Goal: Task Accomplishment & Management: Use online tool/utility

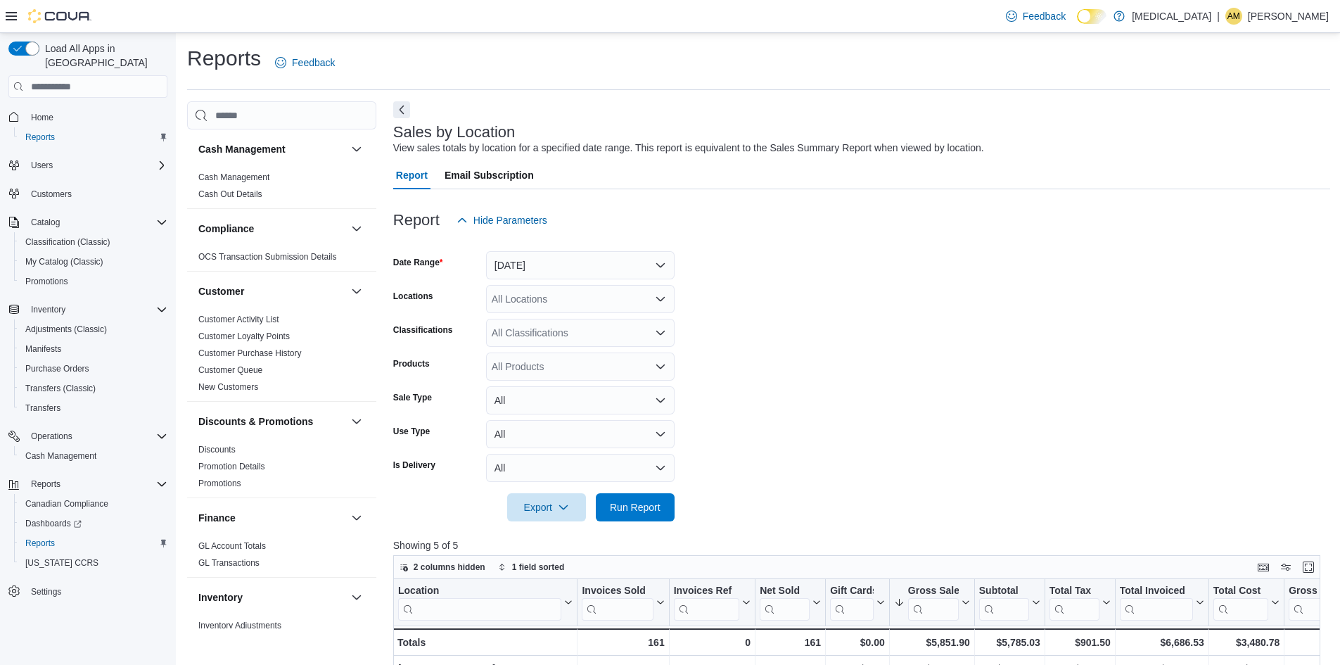
scroll to position [211, 0]
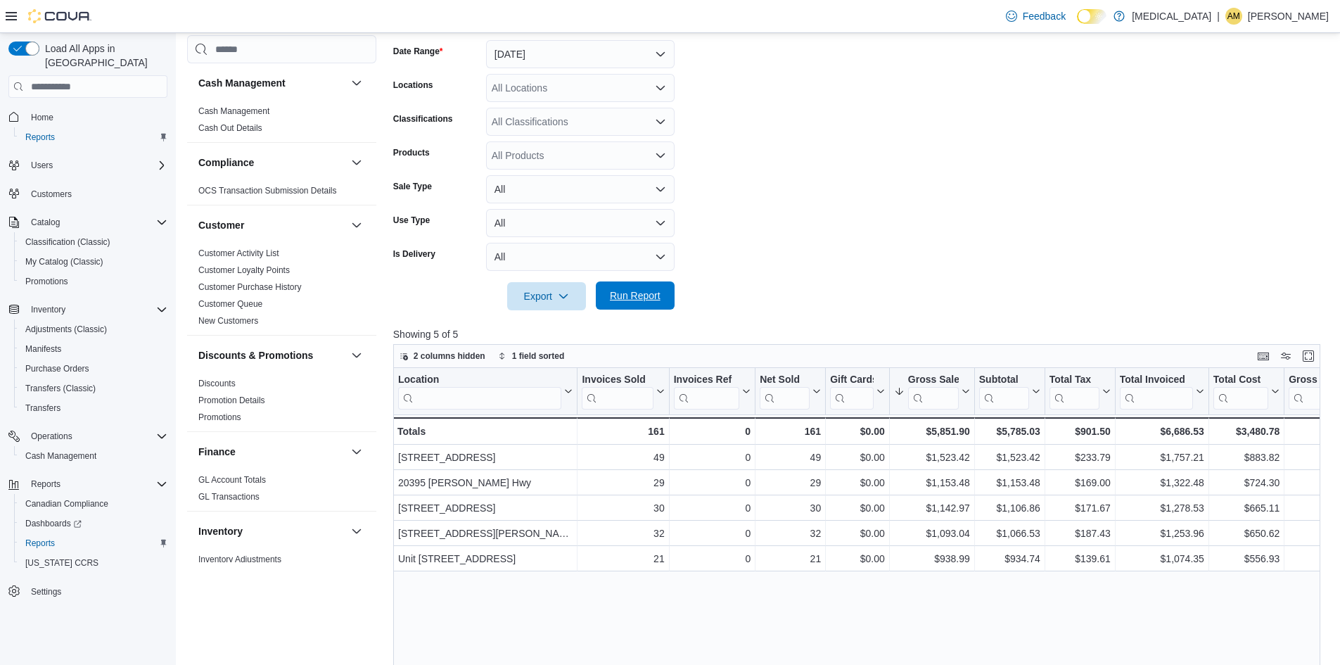
click at [662, 291] on span "Run Report" at bounding box center [635, 295] width 62 height 28
click at [896, 196] on form "Date Range [DATE] Locations All Locations Classifications All Classifications P…" at bounding box center [861, 166] width 937 height 287
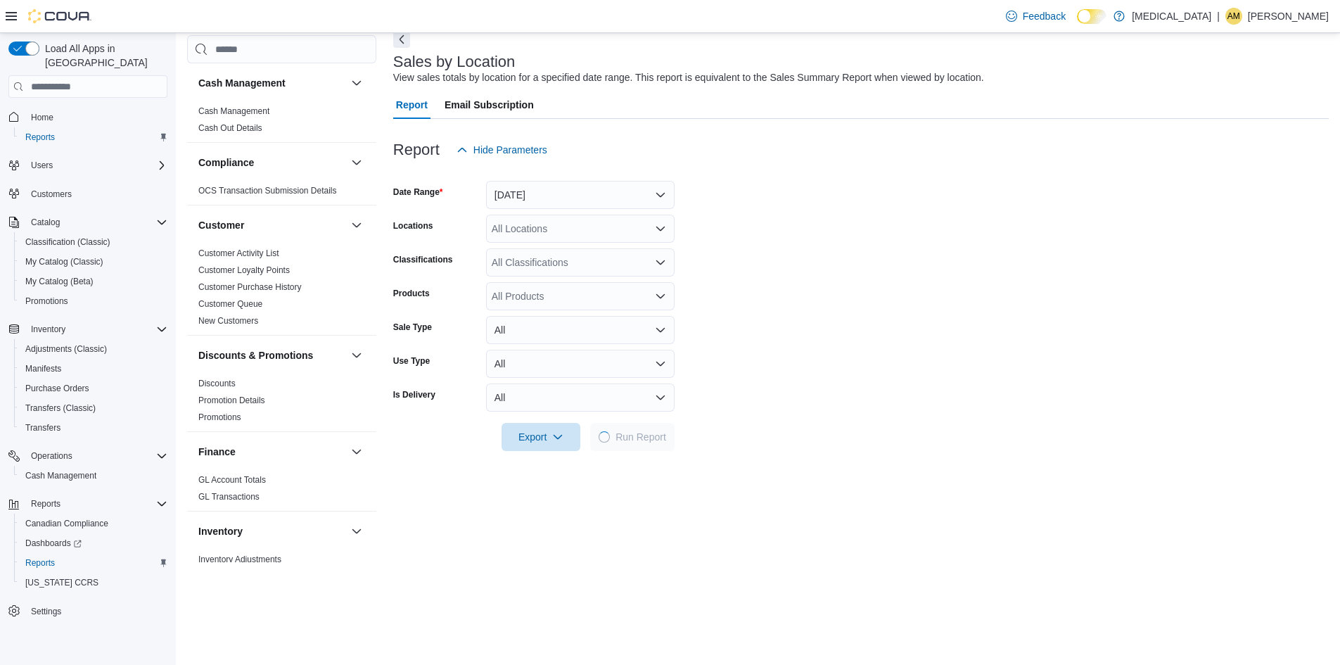
scroll to position [141, 0]
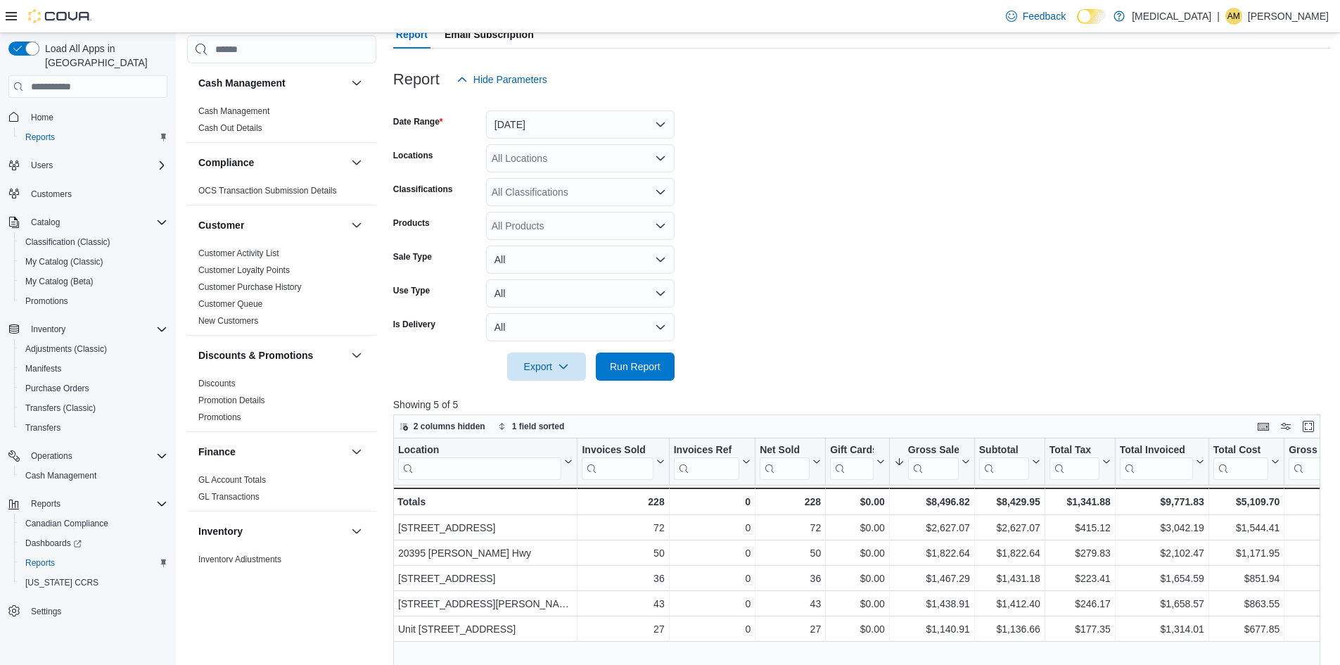
click at [762, 214] on form "Date Range [DATE] Locations All Locations Classifications All Classifications P…" at bounding box center [861, 237] width 937 height 287
